Goal: Task Accomplishment & Management: Manage account settings

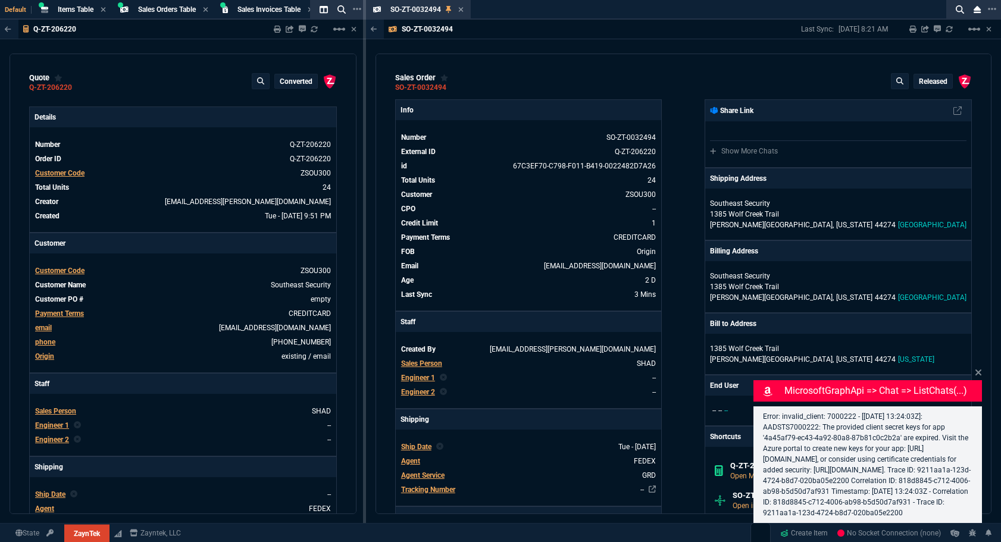
type input "38"
type input "5"
select select "4: SHAD"
type input "91.23"
type input "86"
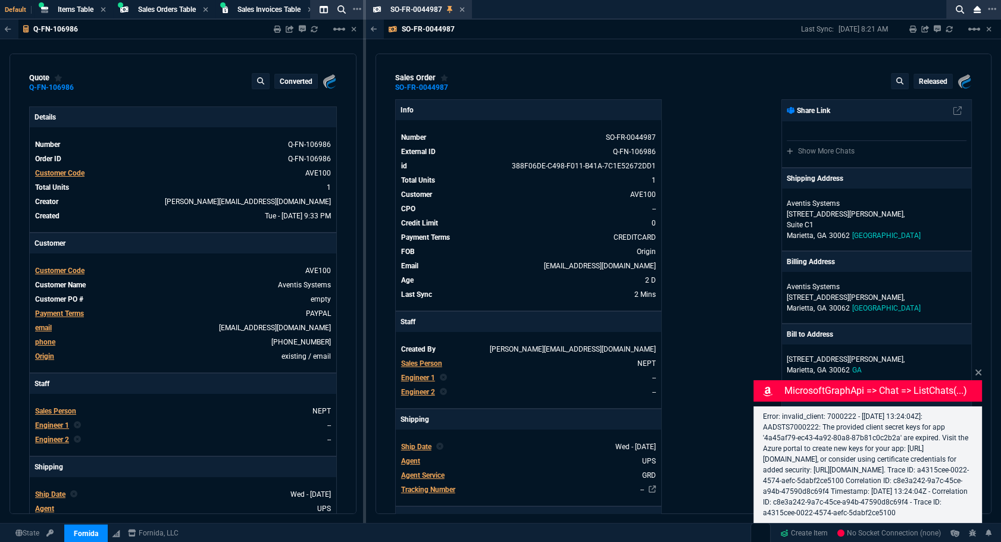
select select "4: SHAD"
type input "100"
type input "325"
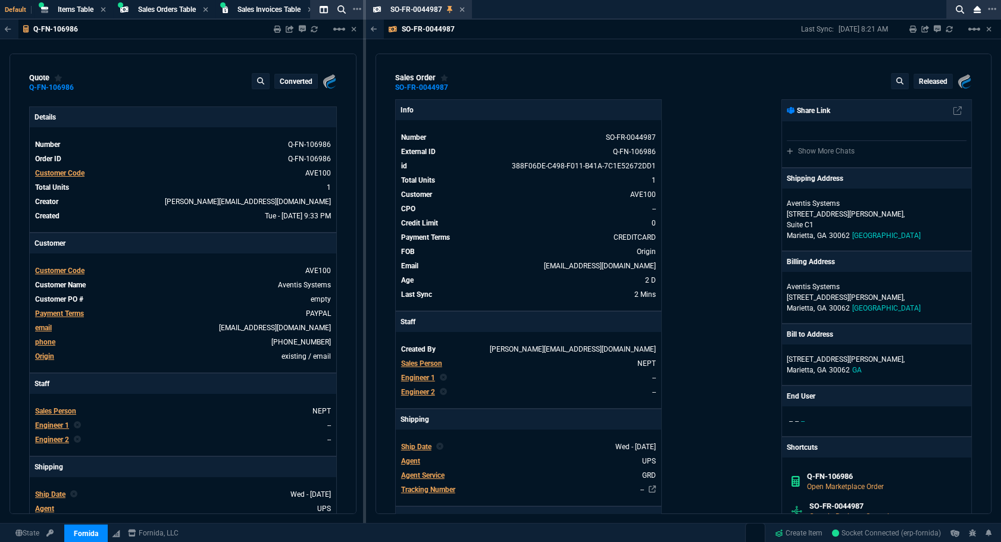
click at [17, 195] on div "quote Q-FN-106986 converted Fornida, LLC 2609 Technology Dr Suite 300 Plano, TX…" at bounding box center [183, 284] width 347 height 461
click at [460, 10] on icon at bounding box center [461, 9] width 5 height 7
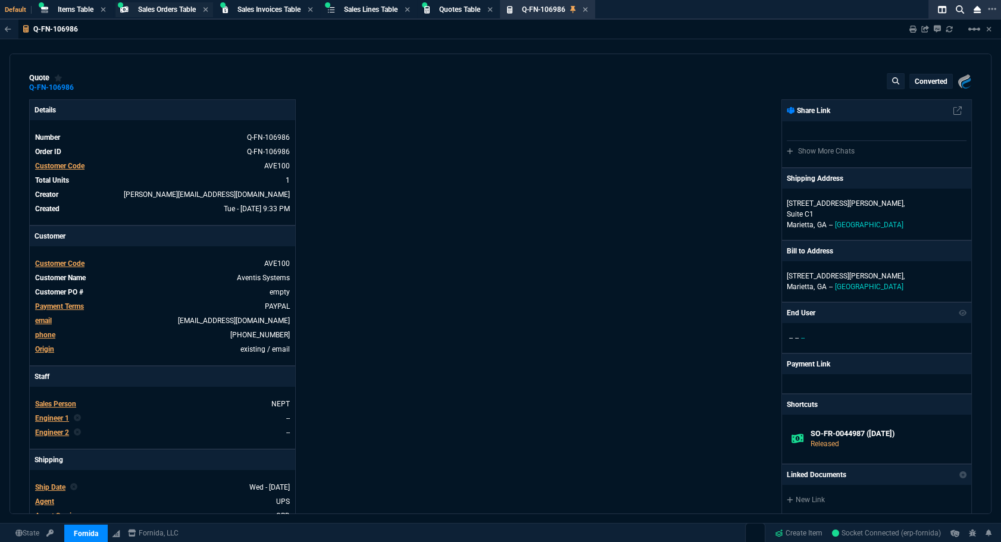
click at [189, 11] on span "Sales Orders Table" at bounding box center [167, 9] width 58 height 8
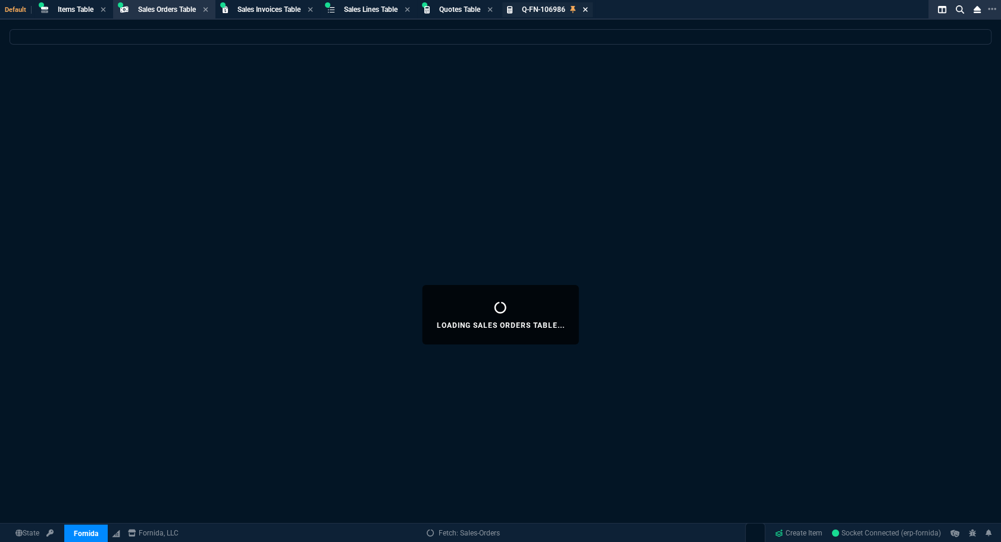
select select
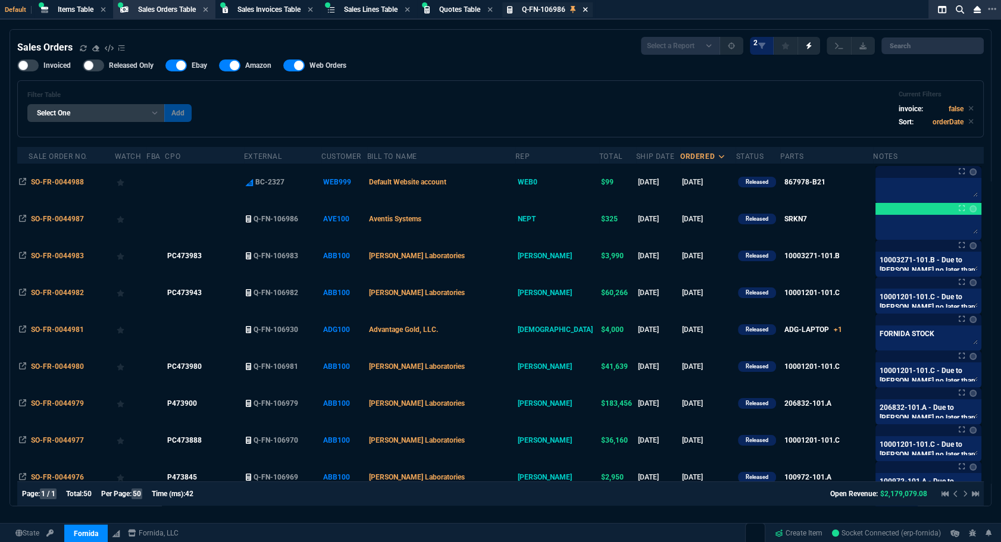
click at [588, 8] on icon at bounding box center [585, 9] width 5 height 7
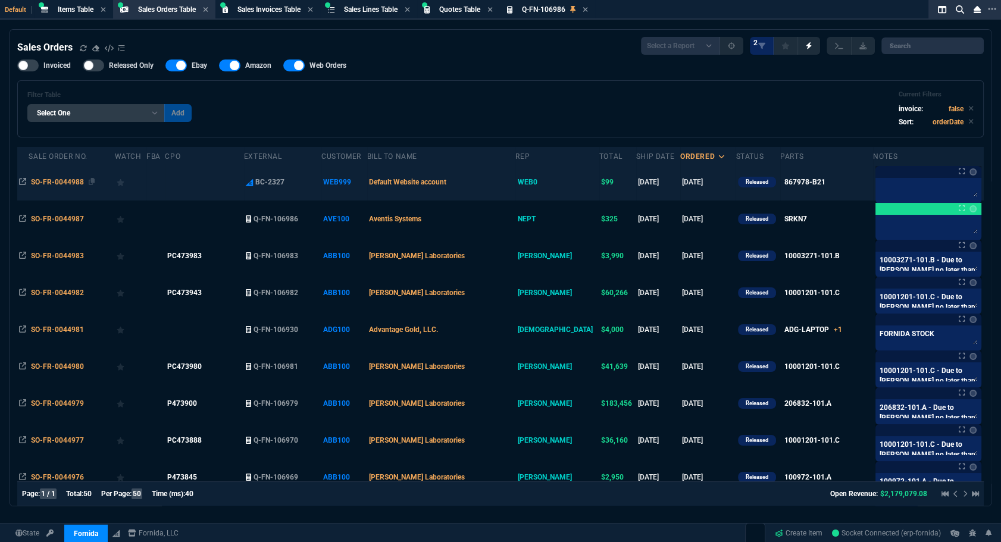
click at [62, 179] on span "SO-FR-0044988" at bounding box center [57, 182] width 53 height 8
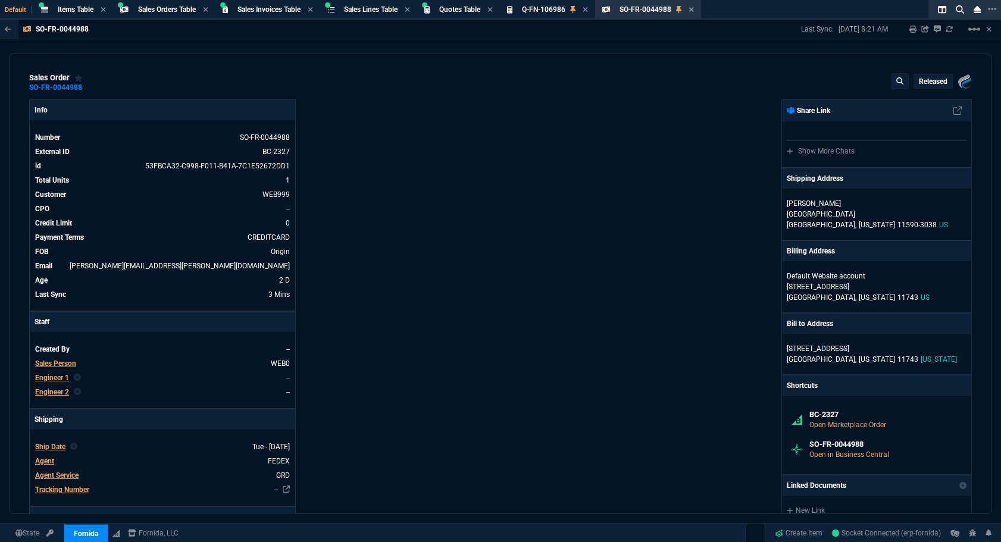
click at [934, 80] on p "Released" at bounding box center [933, 82] width 29 height 10
click at [837, 130] on button "radio_button_unchecked Open" at bounding box center [857, 132] width 165 height 29
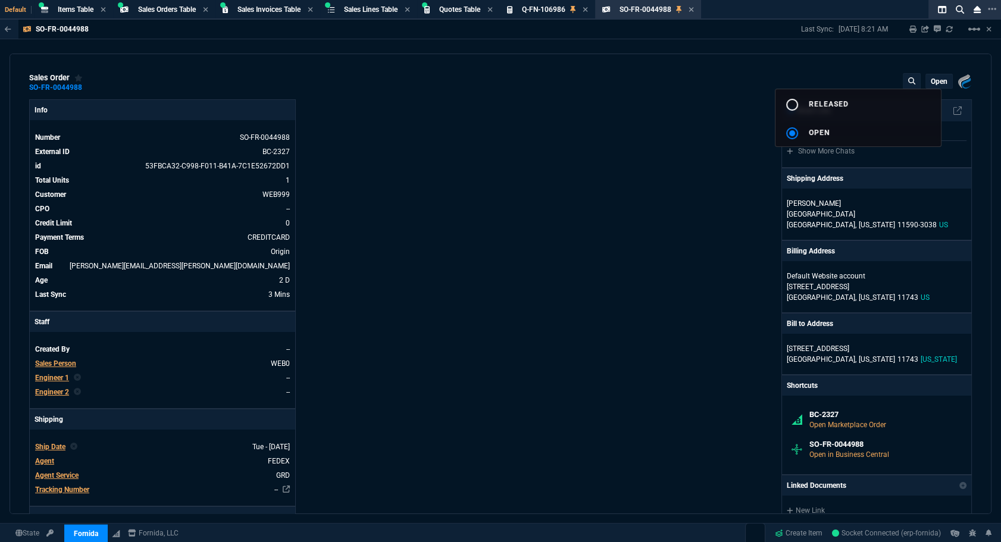
click at [657, 187] on div at bounding box center [500, 271] width 1001 height 542
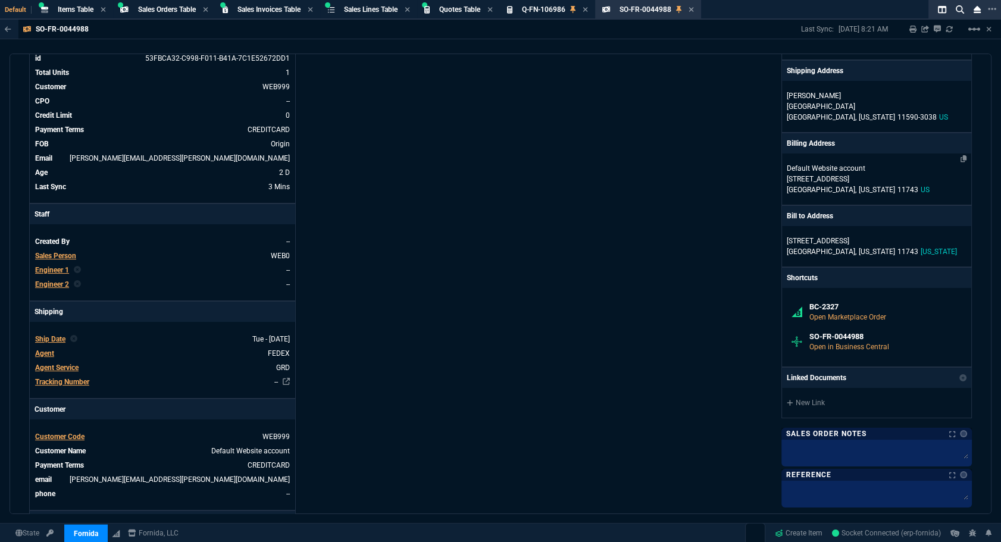
scroll to position [216, 0]
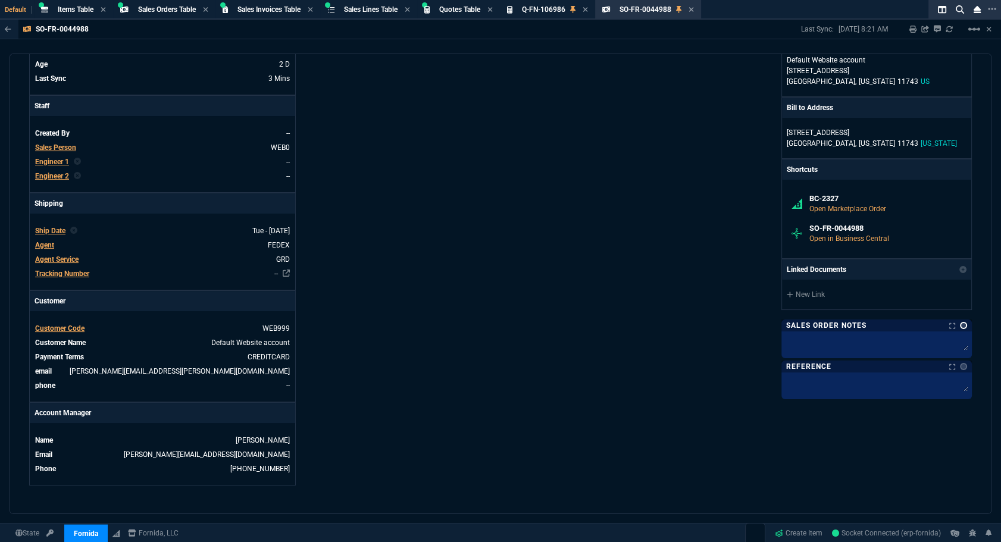
click at [960, 326] on link at bounding box center [963, 325] width 7 height 7
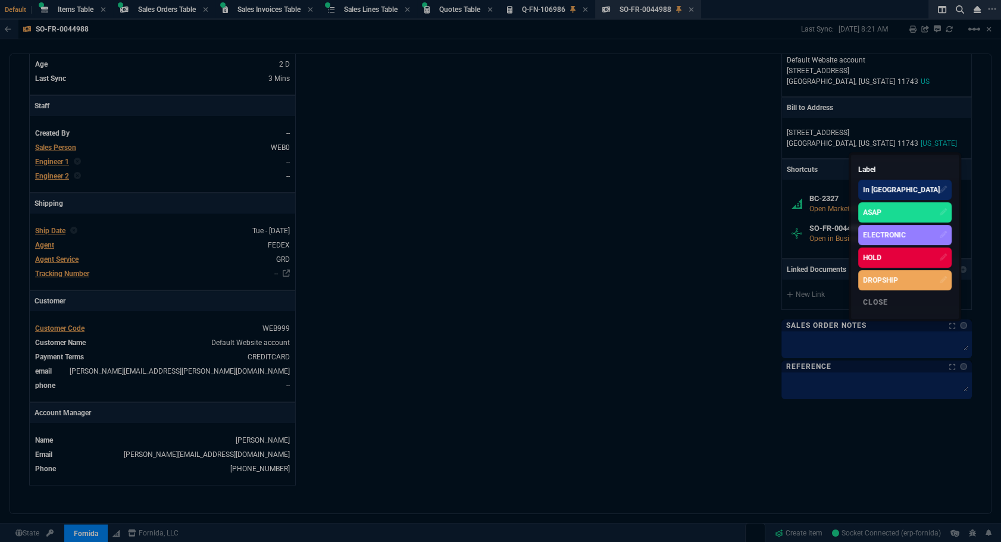
click at [930, 255] on div "HOLD" at bounding box center [904, 258] width 93 height 20
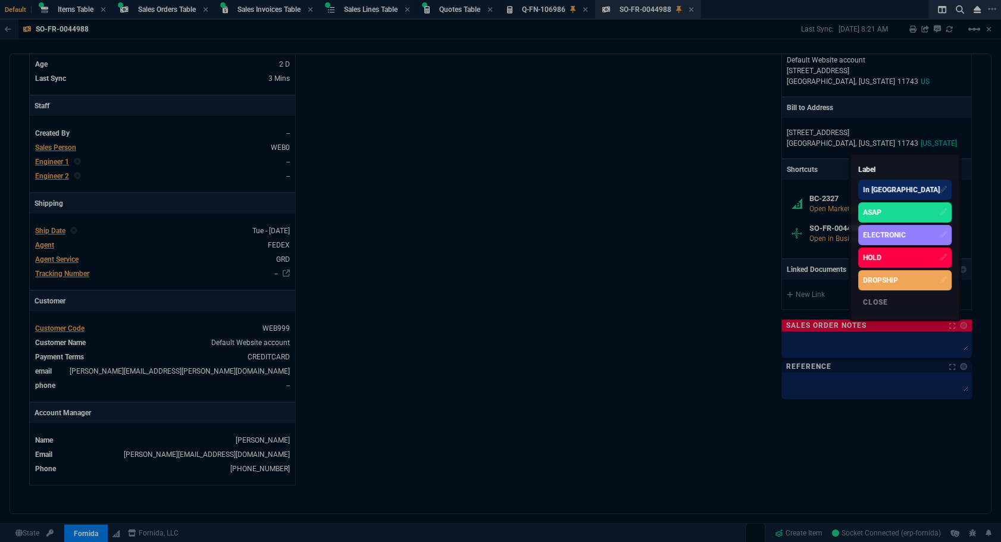
click at [810, 349] on div at bounding box center [500, 271] width 1001 height 542
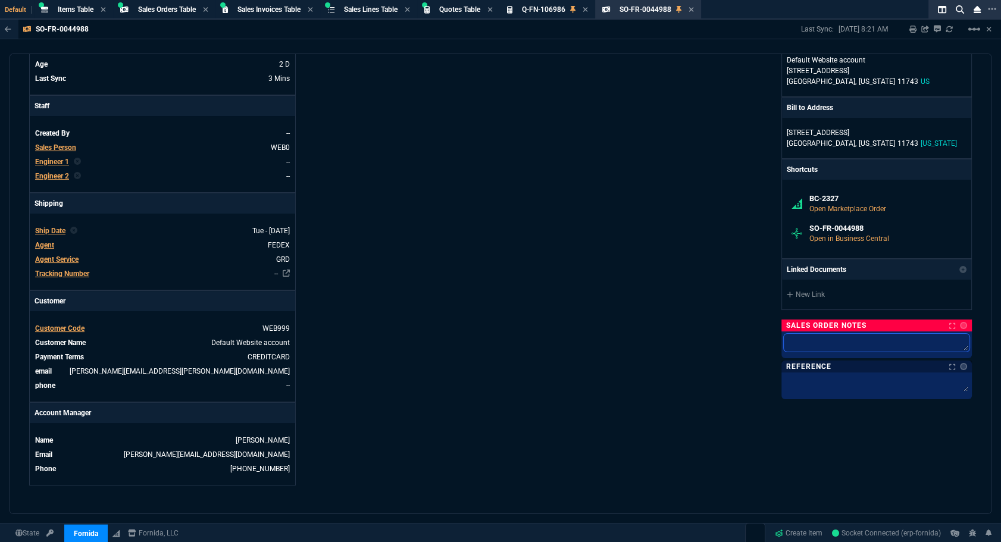
click at [815, 351] on textarea at bounding box center [877, 343] width 186 height 18
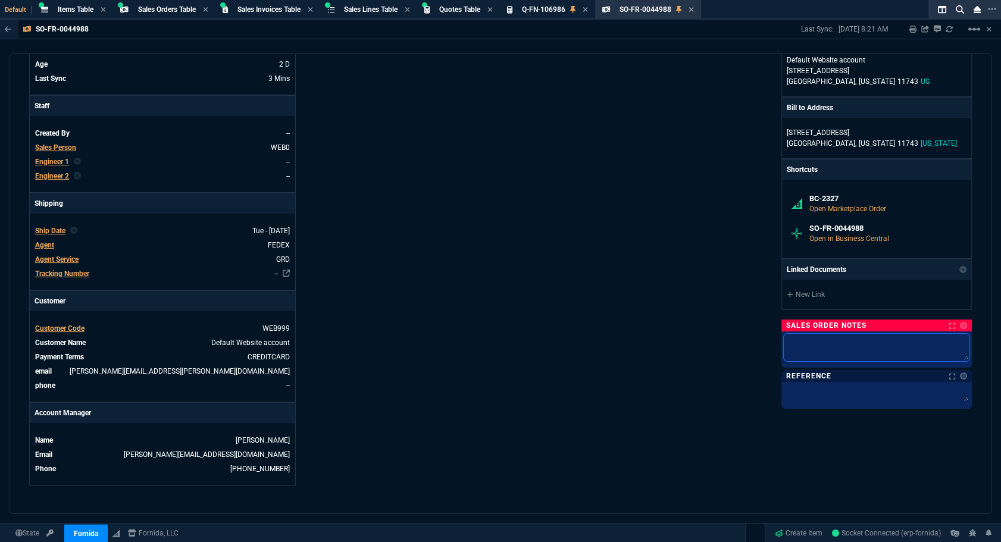
type textarea "s"
type textarea "sa"
type textarea "sar"
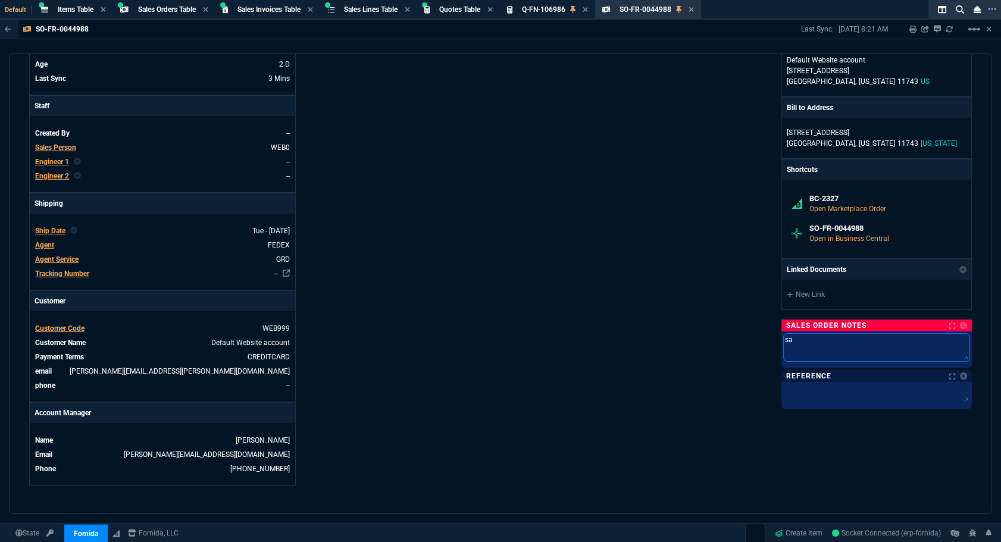
type textarea "sar"
type textarea "sara"
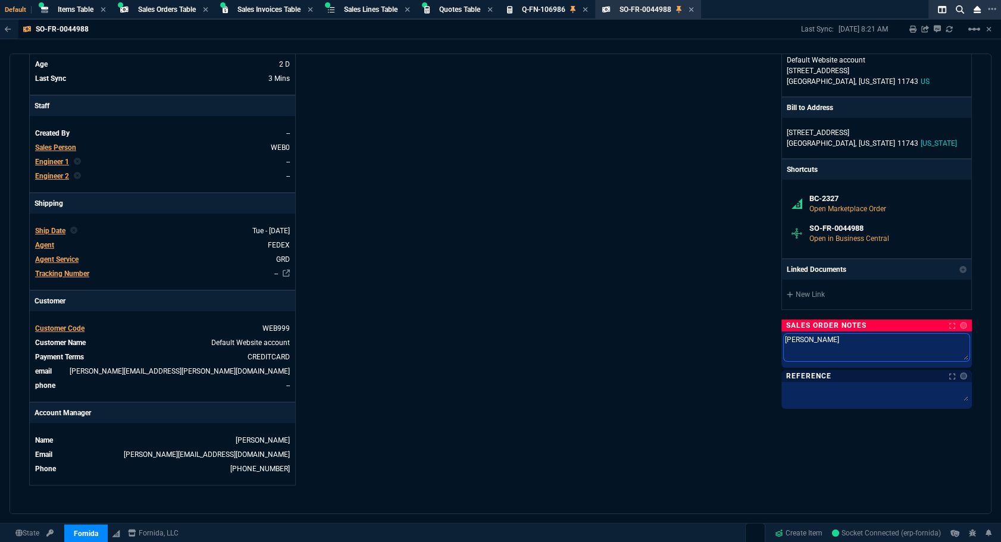
type textarea "sara c"
type textarea "sara ch"
type textarea "sara che"
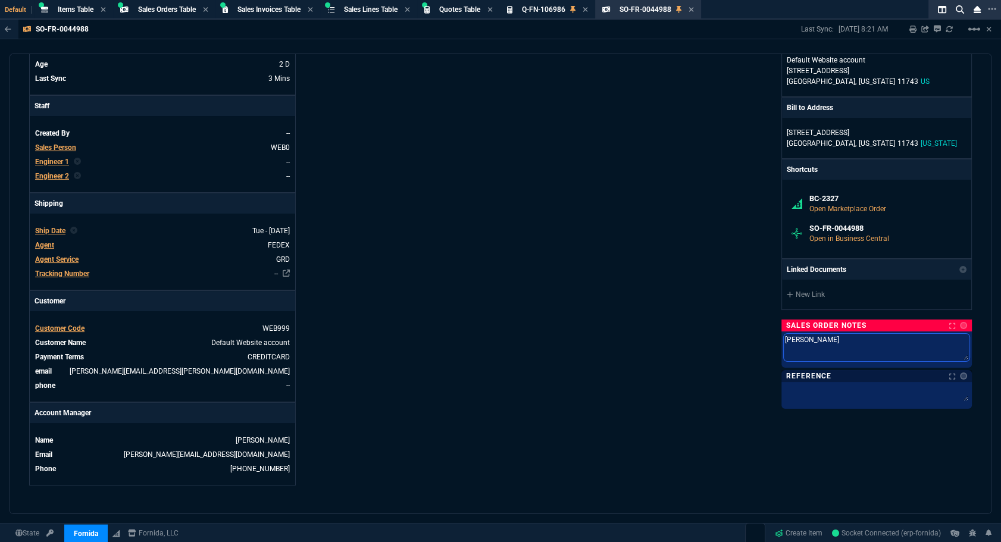
type textarea "sara check"
type textarea "sara checki"
type textarea "sara checkin"
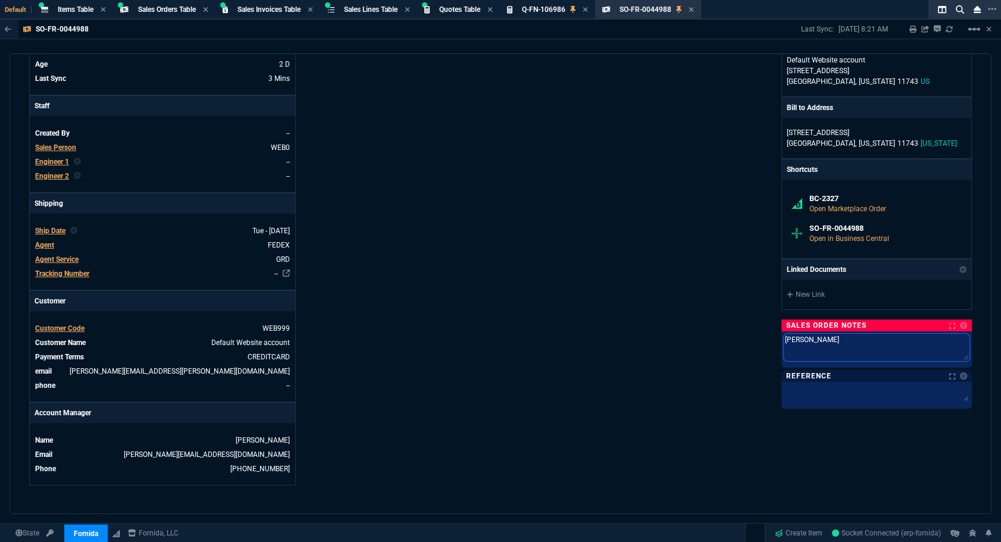
type textarea "sara checking"
click at [600, 305] on div "Fornida, LLC 2609 Technology Dr Suite 300 Plano, TX 75074 Share Link Show More …" at bounding box center [735, 184] width 471 height 602
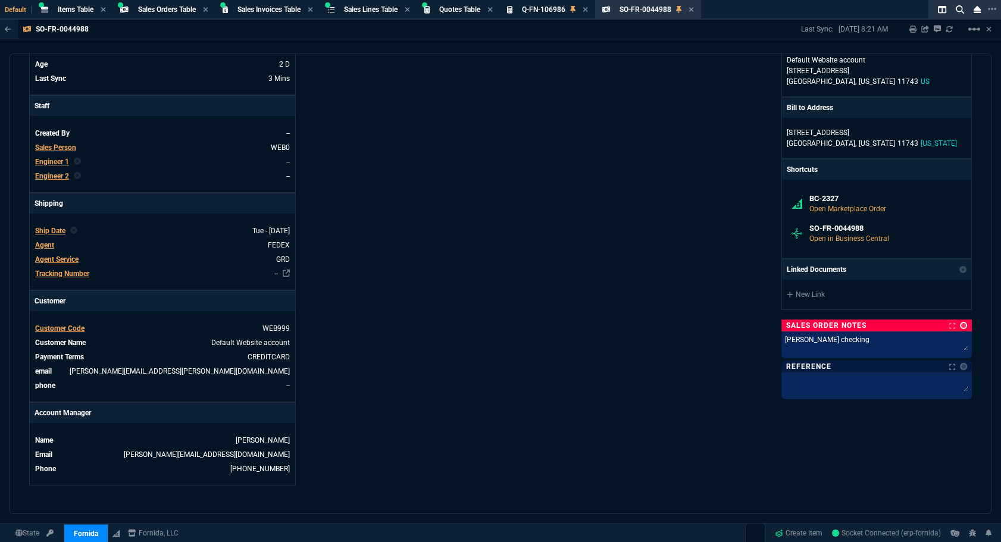
click at [960, 327] on link at bounding box center [963, 325] width 7 height 7
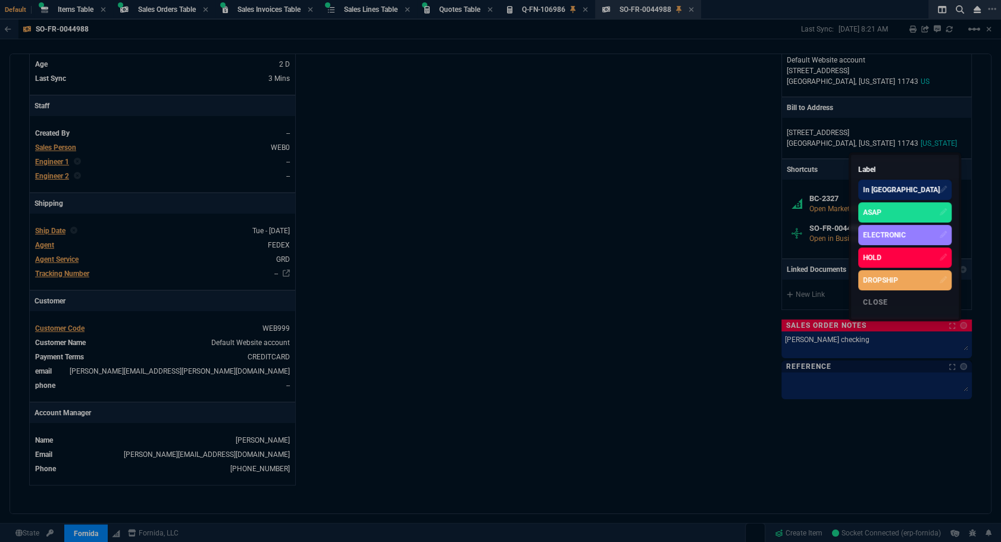
click at [909, 190] on div "In Queue" at bounding box center [901, 189] width 77 height 11
click at [832, 337] on div at bounding box center [500, 271] width 1001 height 542
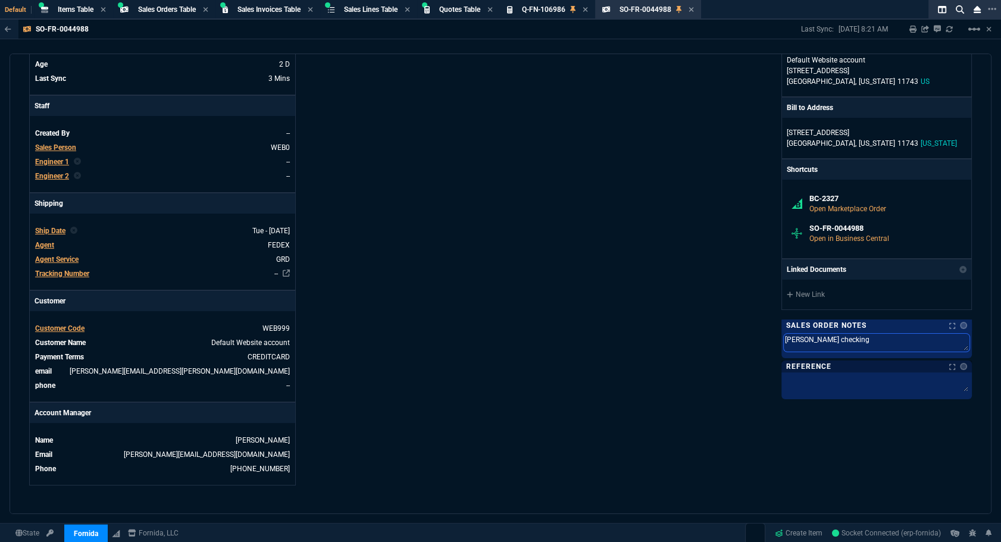
click at [832, 337] on textarea "sara checking" at bounding box center [877, 343] width 186 height 18
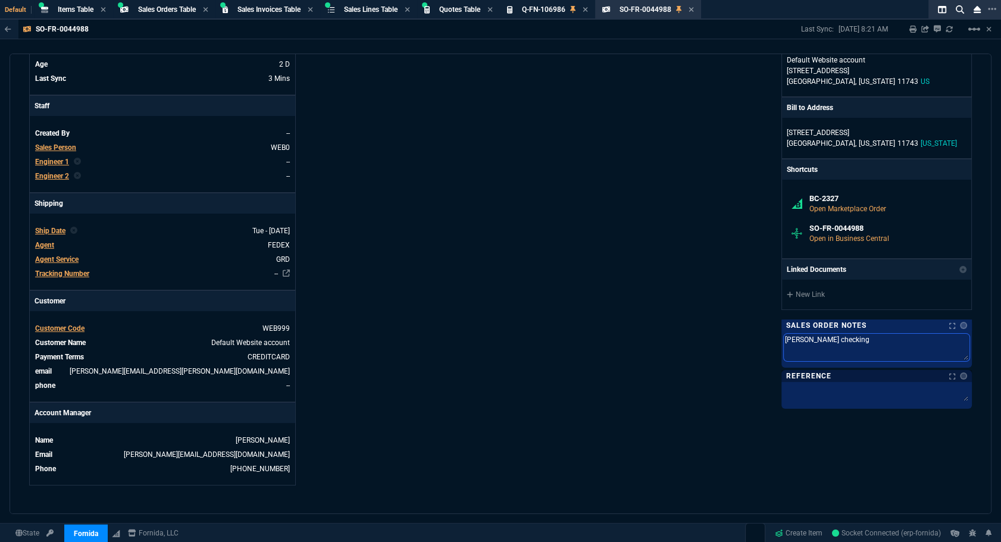
click at [832, 337] on textarea "sara checking" at bounding box center [877, 347] width 186 height 27
type textarea "g"
type textarea "gt"
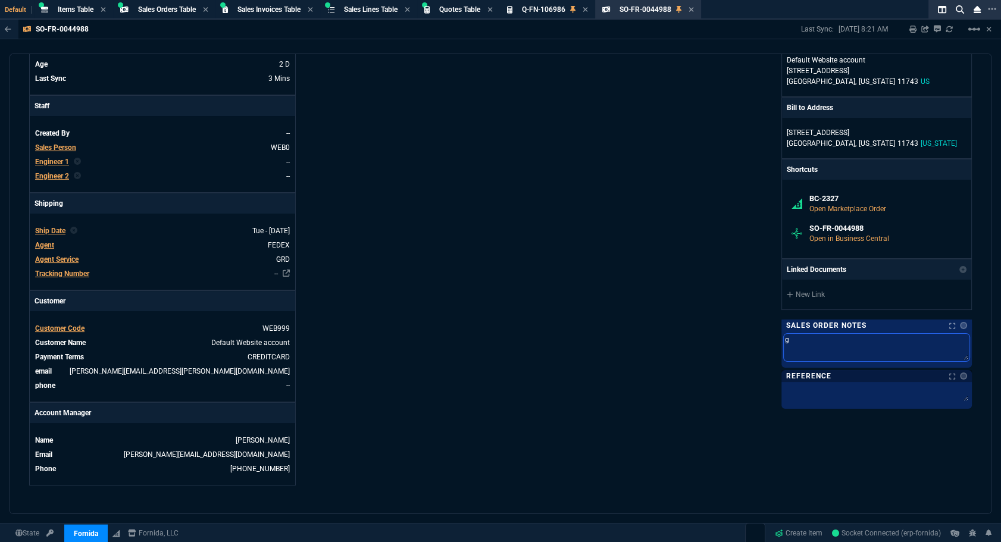
type textarea "gt"
type textarea "gtg"
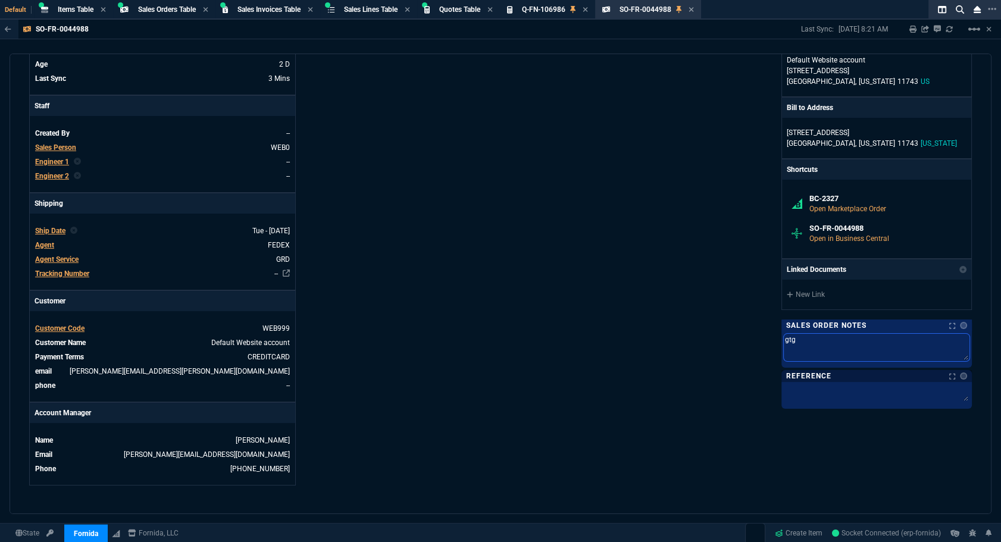
type textarea "gtg -"
type textarea "gtg - r"
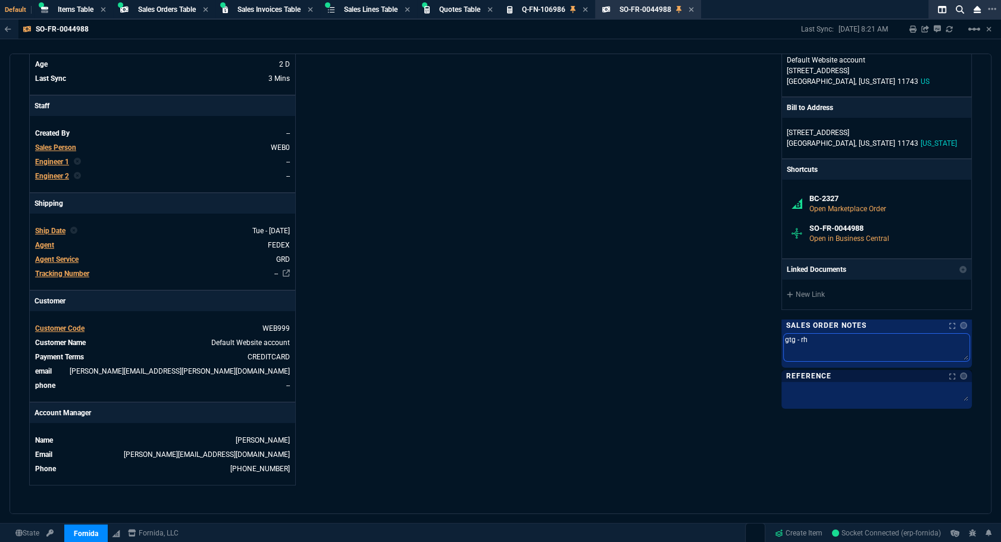
type textarea "gtg - rhi"
type textarea "gtg - rhin"
type textarea "gtg - rhino"
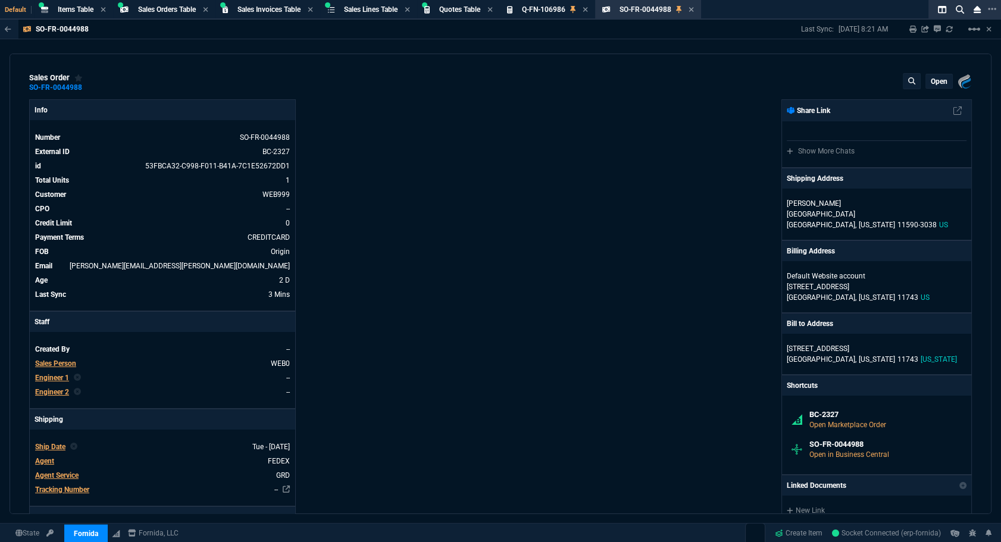
type textarea "gtg - rhino"
click at [940, 84] on p "Open" at bounding box center [939, 82] width 17 height 10
click at [883, 106] on button "radio_button_unchecked Released" at bounding box center [857, 103] width 165 height 29
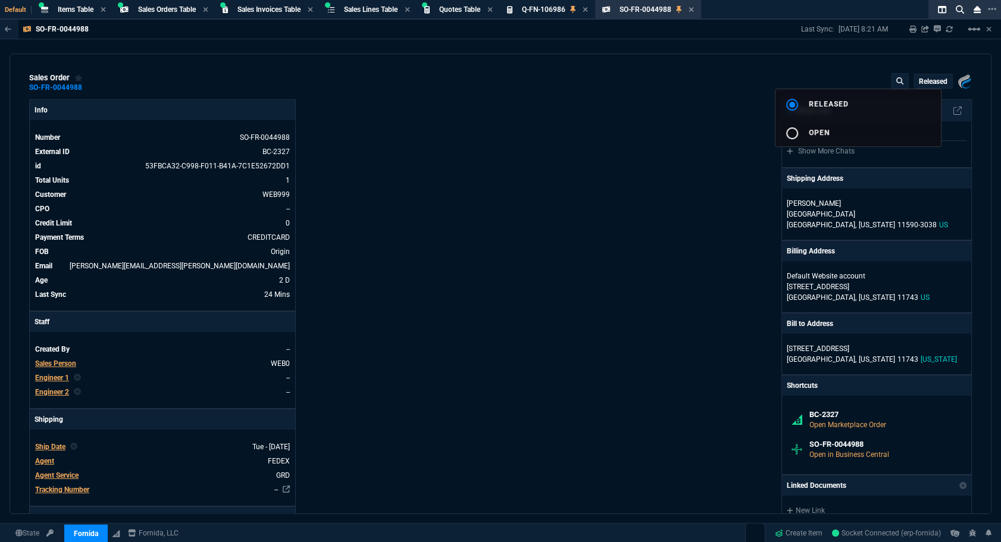
click at [703, 173] on div at bounding box center [500, 271] width 1001 height 542
